Goal: Entertainment & Leisure: Browse casually

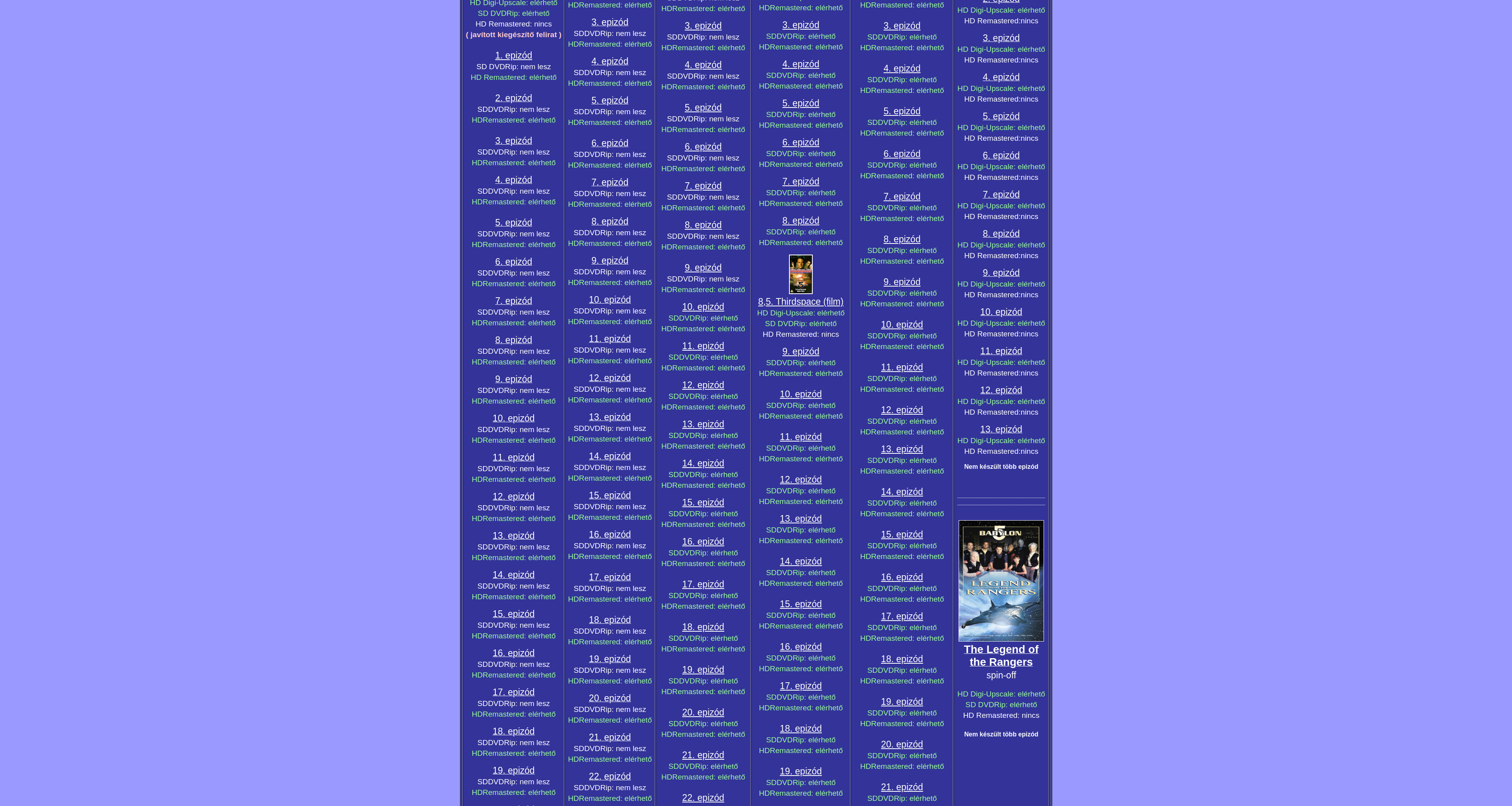
scroll to position [427, 0]
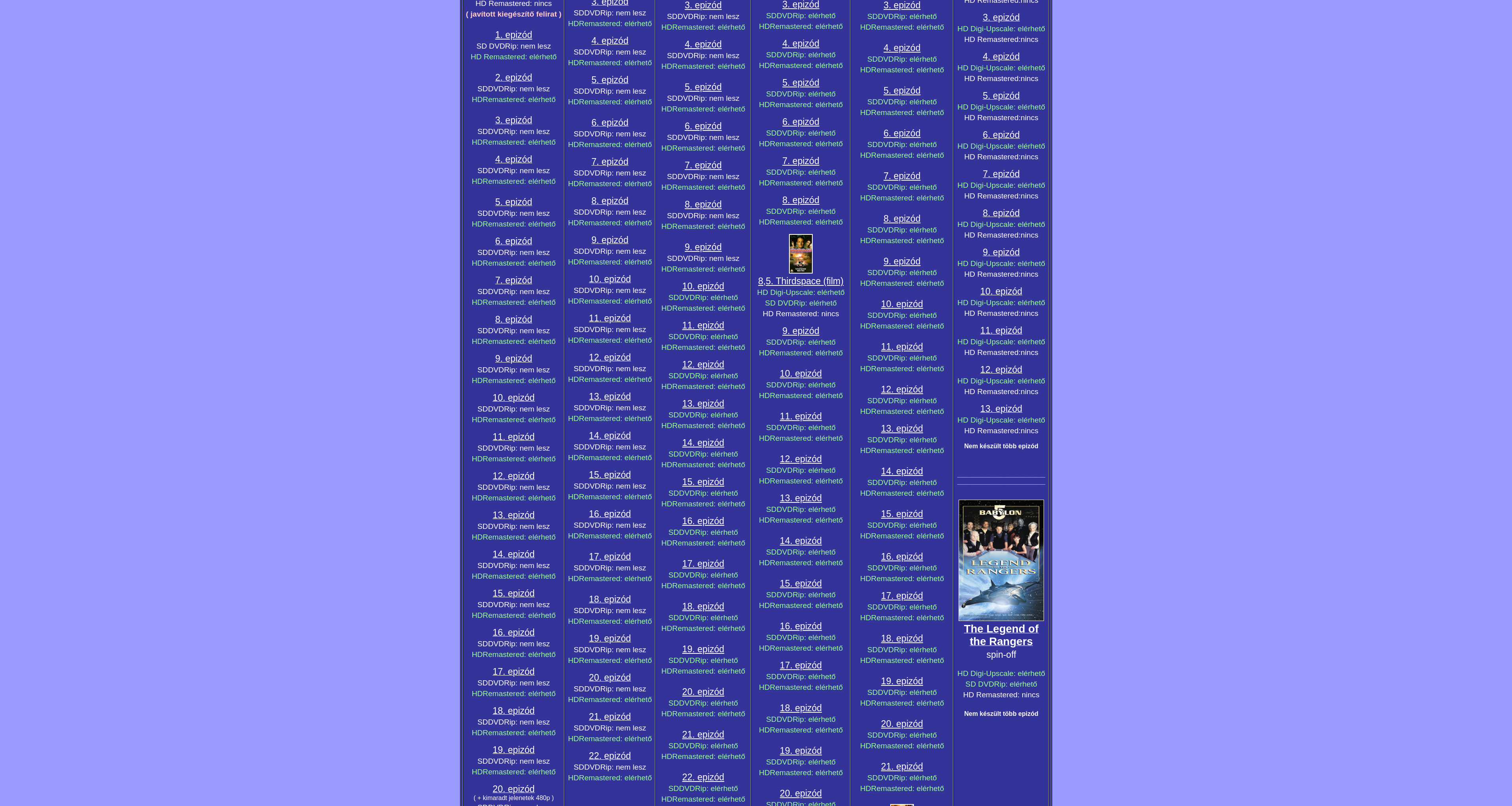
click at [1003, 634] on big "The Legend of the Rangers" at bounding box center [1001, 635] width 75 height 25
click at [807, 280] on span "8,5. Thirdspace (film)" at bounding box center [800, 280] width 85 height 10
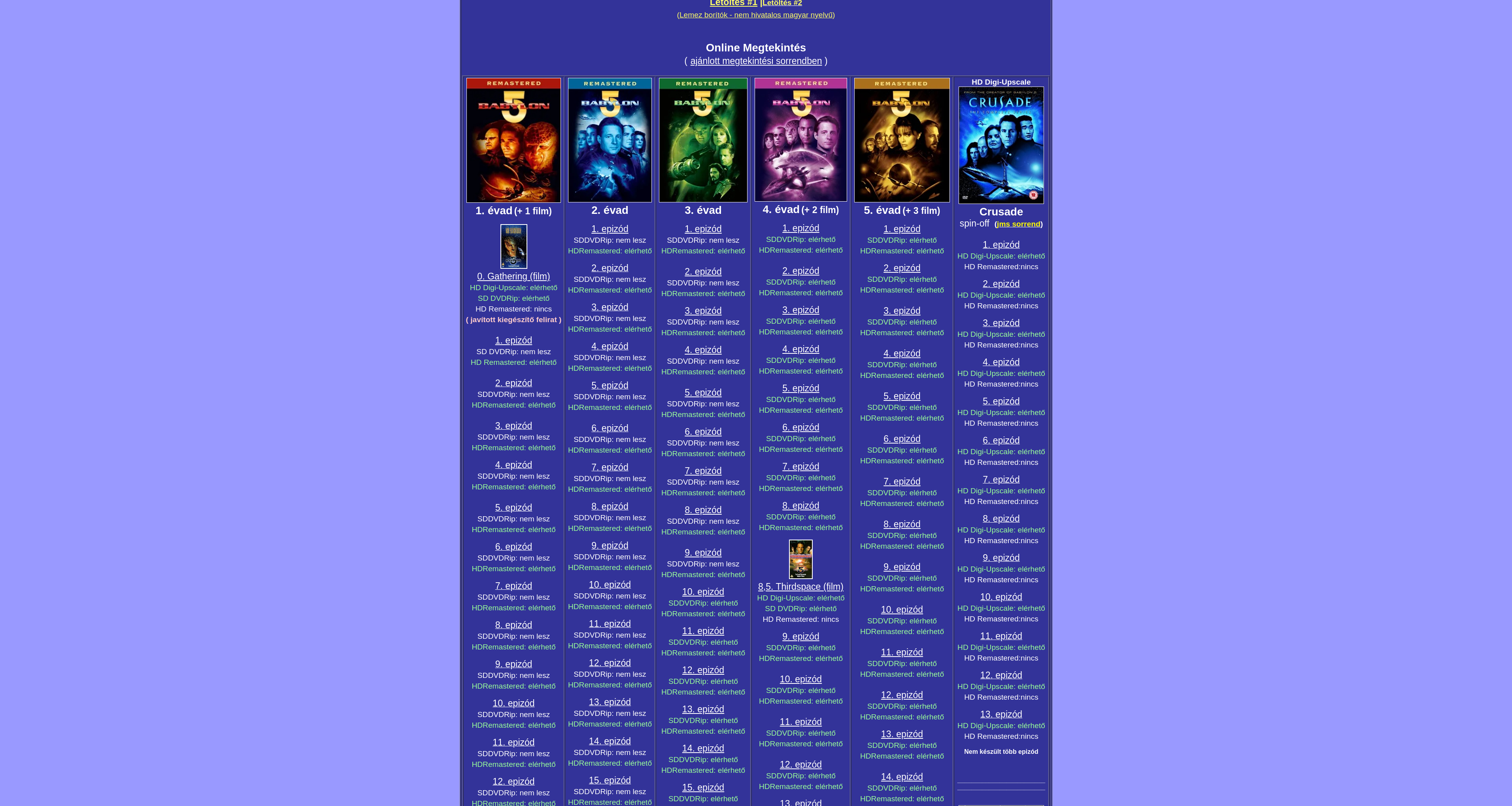
scroll to position [142, 0]
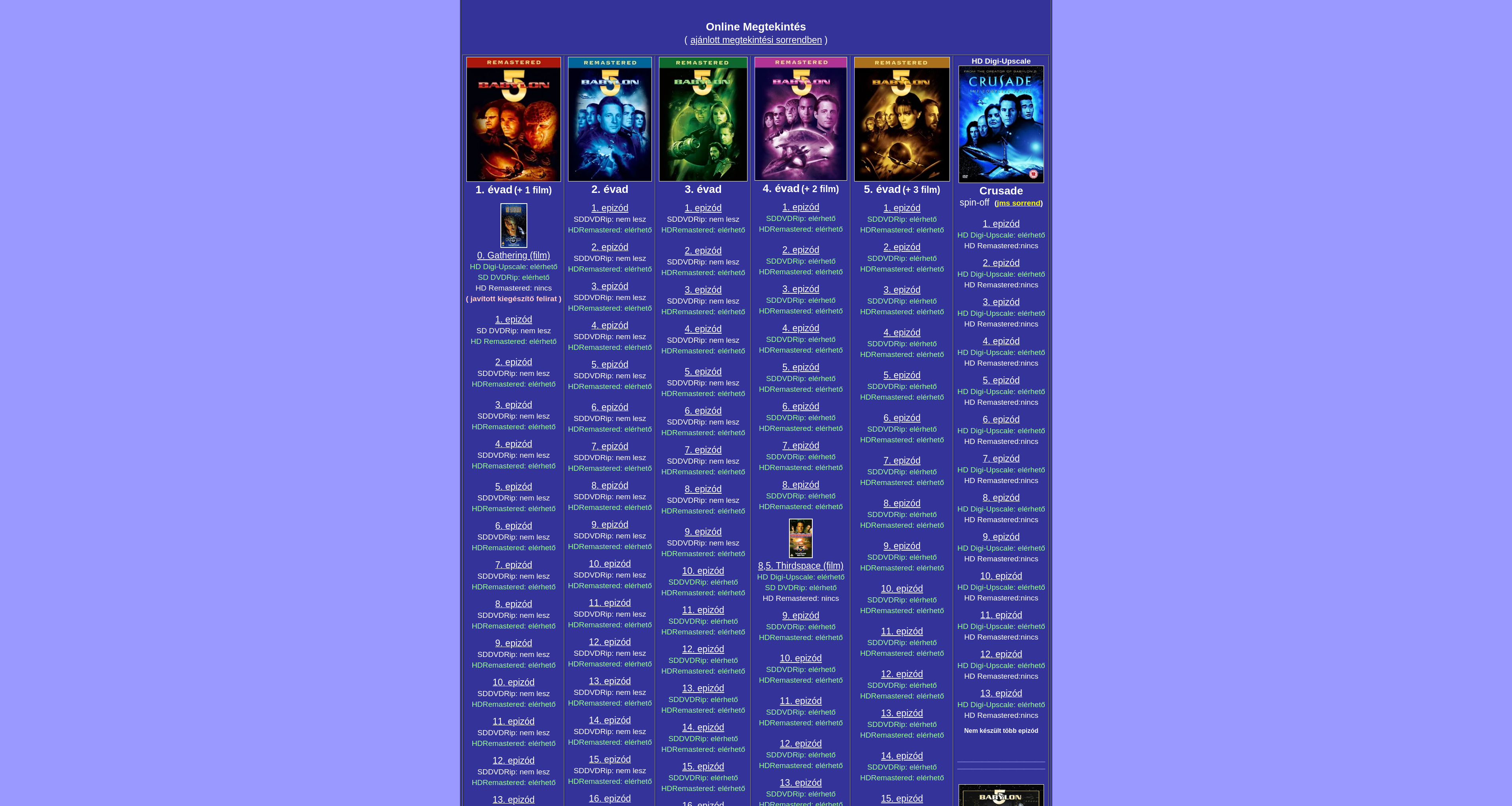
click at [524, 253] on span "0. Gathering (film)" at bounding box center [513, 255] width 73 height 10
click at [1010, 694] on span "13. epizód" at bounding box center [1001, 693] width 42 height 10
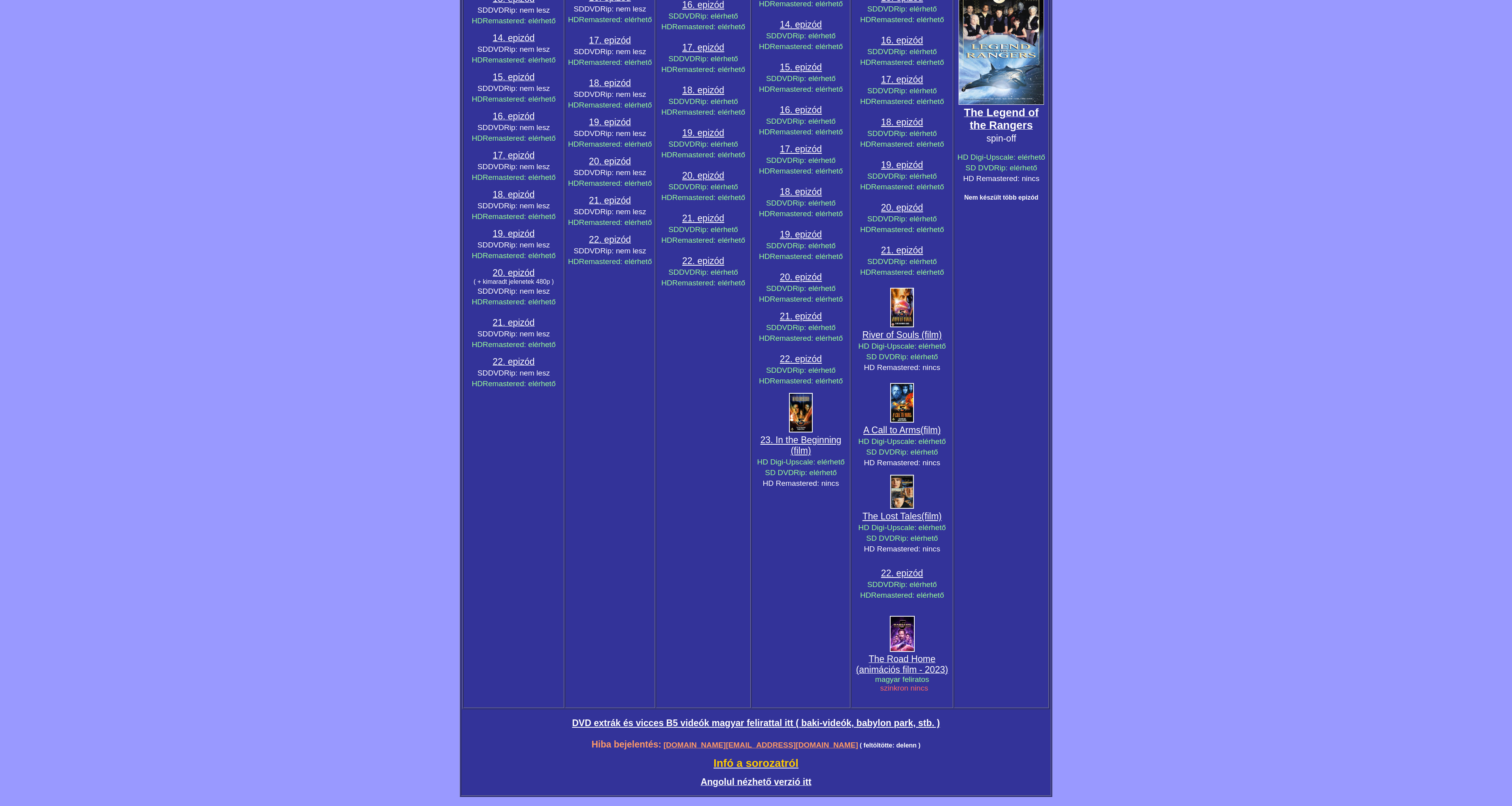
scroll to position [945, 0]
click at [801, 412] on img at bounding box center [801, 412] width 23 height 40
click at [804, 357] on span "22. epizód" at bounding box center [801, 358] width 42 height 10
